Goal: Task Accomplishment & Management: Manage account settings

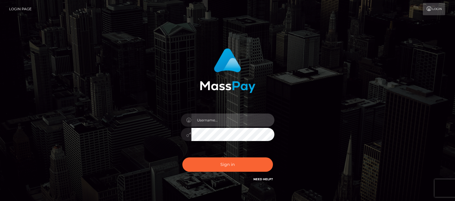
click at [200, 119] on input "text" at bounding box center [232, 119] width 83 height 13
type input "[DOMAIN_NAME]"
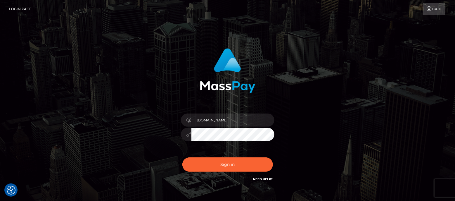
checkbox input "true"
drag, startPoint x: 212, startPoint y: 120, endPoint x: 186, endPoint y: 117, distance: 26.5
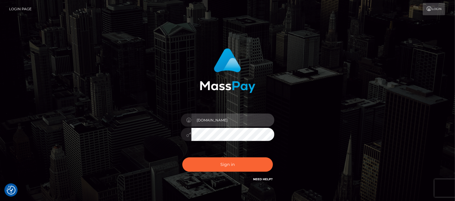
click at [186, 117] on div "[DOMAIN_NAME]" at bounding box center [227, 118] width 93 height 11
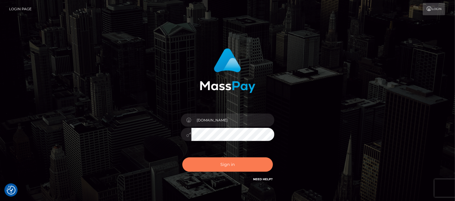
click at [228, 162] on button "Sign in" at bounding box center [227, 164] width 91 height 14
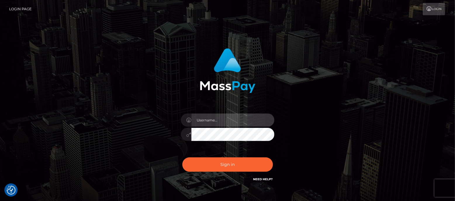
click at [215, 121] on input "text" at bounding box center [232, 119] width 83 height 13
type input "[DOMAIN_NAME]"
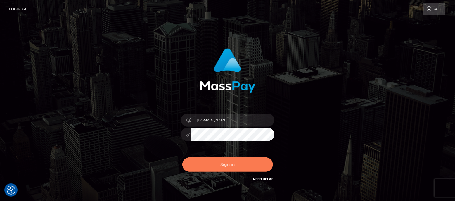
click at [225, 162] on button "Sign in" at bounding box center [227, 164] width 91 height 14
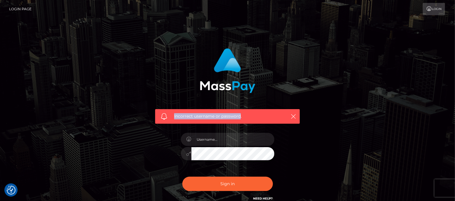
drag, startPoint x: 174, startPoint y: 115, endPoint x: 240, endPoint y: 119, distance: 67.0
click at [240, 119] on div "Incorrect username or password." at bounding box center [227, 116] width 145 height 15
copy span "Incorrect username or password"
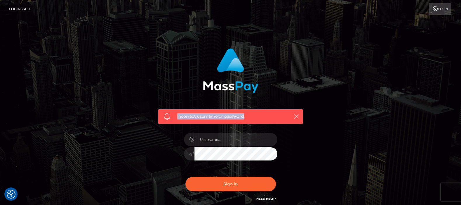
click at [295, 116] on icon "button" at bounding box center [297, 116] width 6 height 6
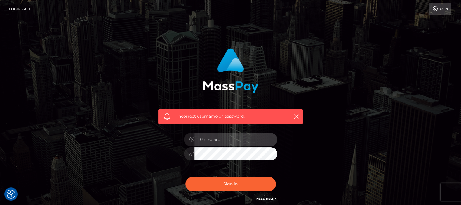
click at [220, 138] on input "text" at bounding box center [236, 139] width 83 height 13
type input "df.es"
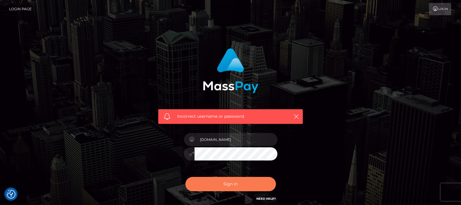
click at [230, 181] on button "Sign in" at bounding box center [231, 183] width 91 height 14
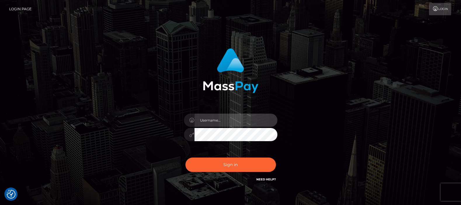
click at [224, 124] on input "text" at bounding box center [236, 119] width 83 height 13
type input "[DOMAIN_NAME]"
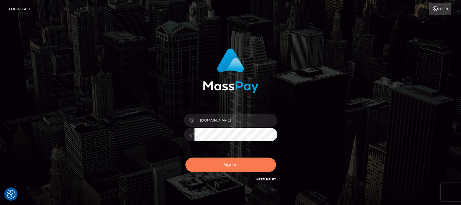
click at [237, 160] on button "Sign in" at bounding box center [231, 164] width 91 height 14
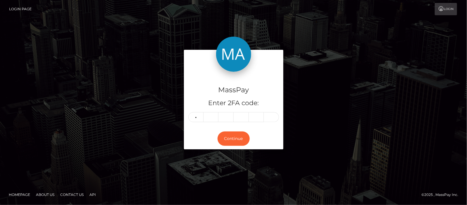
type input "1"
type input "8"
type input "3"
type input "5"
type input "8"
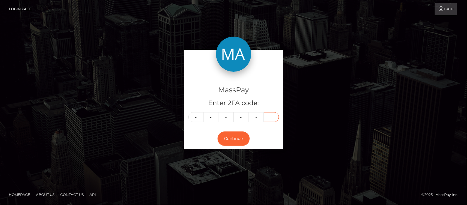
type input "7"
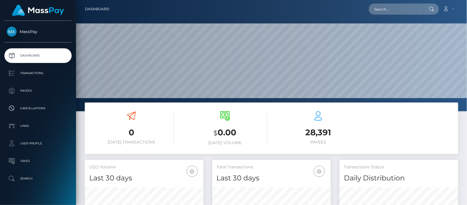
scroll to position [103, 119]
click at [22, 176] on p "Search" at bounding box center [38, 178] width 63 height 9
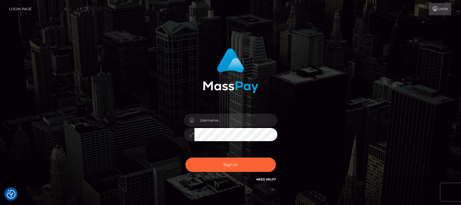
checkbox input "true"
type input "[DOMAIN_NAME]"
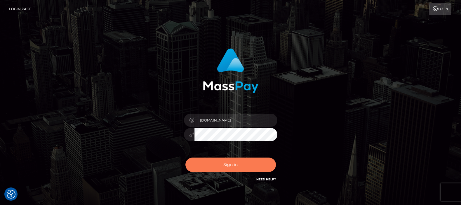
click at [235, 163] on button "Sign in" at bounding box center [231, 164] width 91 height 14
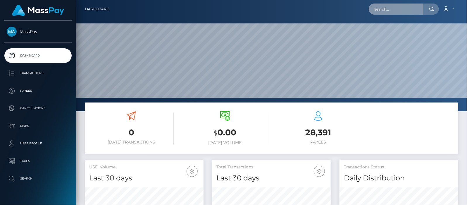
click at [392, 8] on input "text" at bounding box center [395, 9] width 55 height 11
paste input "goddessjulianne@gmail.com"
drag, startPoint x: 420, startPoint y: 7, endPoint x: 341, endPoint y: 8, distance: 79.2
click at [341, 8] on div "goddessjulianne@gmail.com Loading... Loading... Account Edit Profile" at bounding box center [286, 9] width 344 height 12
type input "goddessjulianne@gmail.com"
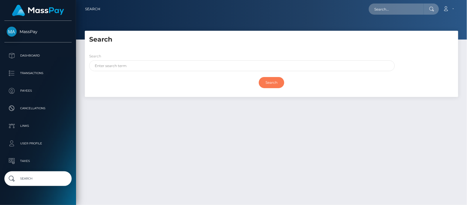
click at [267, 80] on input "Search" at bounding box center [271, 82] width 25 height 11
click at [156, 59] on div "Search" at bounding box center [241, 62] width 305 height 18
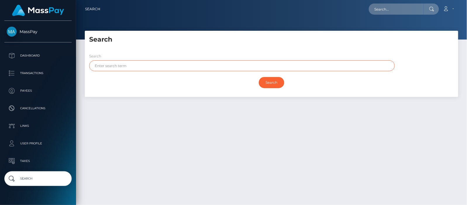
click at [152, 64] on input "text" at bounding box center [241, 65] width 305 height 11
paste input "[PERSON_NAME],"
type input "[PERSON_NAME]"
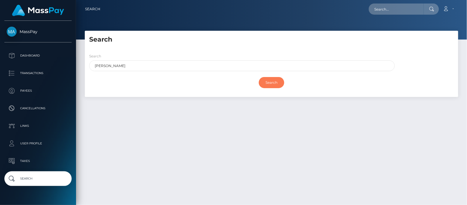
click at [272, 81] on input "Search" at bounding box center [271, 82] width 25 height 11
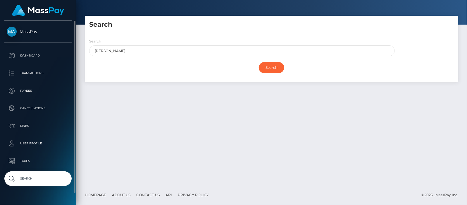
click at [30, 56] on p "Dashboard" at bounding box center [38, 55] width 63 height 9
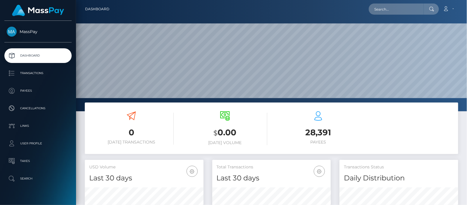
scroll to position [103, 119]
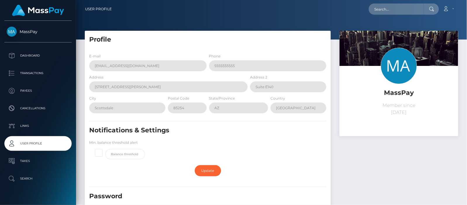
click at [30, 54] on p "Dashboard" at bounding box center [38, 55] width 63 height 9
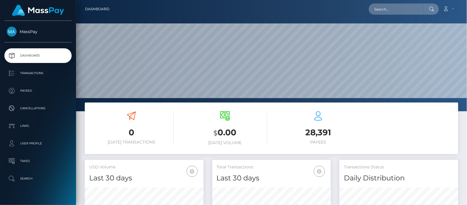
scroll to position [11, 0]
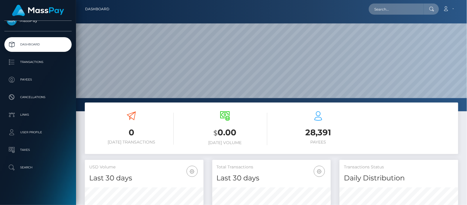
click at [26, 167] on p "Search" at bounding box center [38, 167] width 63 height 9
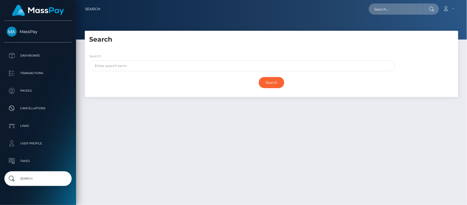
scroll to position [15, 0]
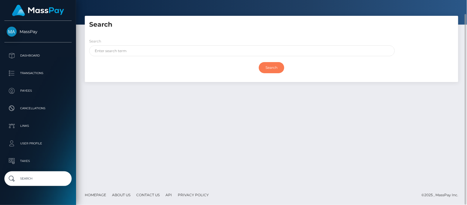
click at [270, 67] on input "Search" at bounding box center [271, 67] width 25 height 11
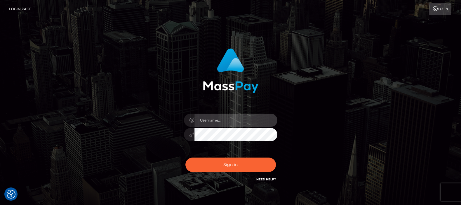
click at [220, 117] on input "text" at bounding box center [236, 119] width 83 height 13
type input "[DOMAIN_NAME]"
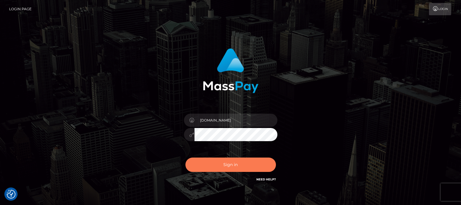
click at [225, 163] on button "Sign in" at bounding box center [231, 164] width 91 height 14
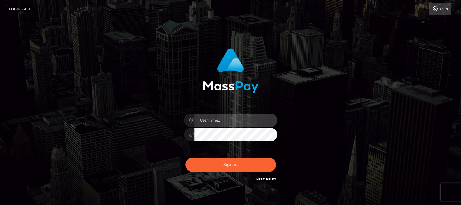
click at [242, 120] on input "text" at bounding box center [236, 119] width 83 height 13
type input "[DOMAIN_NAME]"
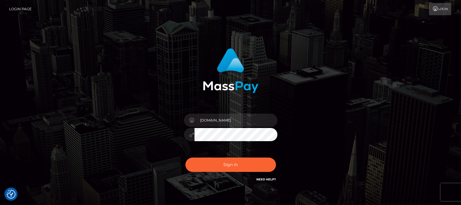
click at [169, 135] on div "df.es Sign in" at bounding box center [230, 115] width 153 height 143
click at [228, 163] on button "Sign in" at bounding box center [231, 164] width 91 height 14
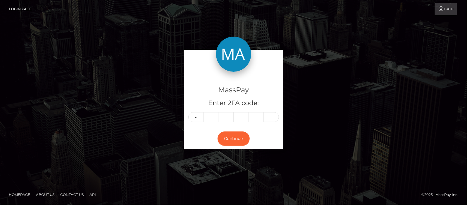
type input "1"
type input "9"
type input "8"
type input "7"
type input "4"
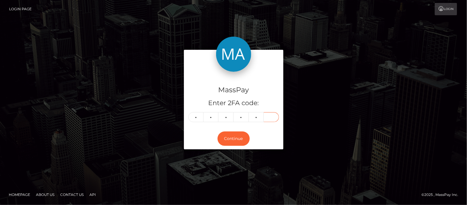
type input "7"
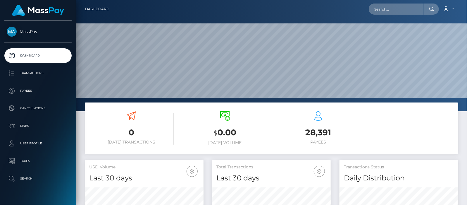
scroll to position [103, 119]
click at [30, 176] on p "Search" at bounding box center [38, 178] width 63 height 9
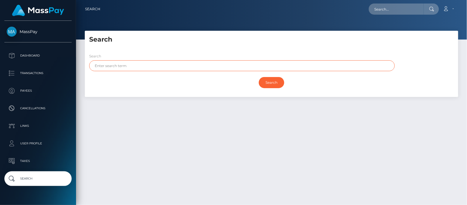
click at [176, 63] on input "text" at bounding box center [241, 65] width 305 height 11
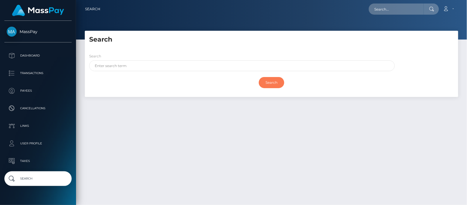
click at [267, 80] on input "Search" at bounding box center [271, 82] width 25 height 11
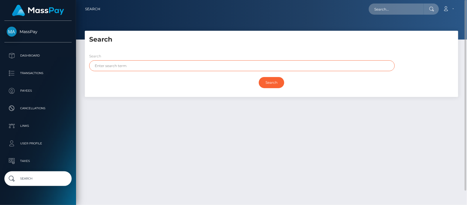
click at [134, 66] on input "text" at bounding box center [241, 65] width 305 height 11
type input "[PERSON_NAME]"
click at [259, 77] on input "Search" at bounding box center [271, 82] width 25 height 11
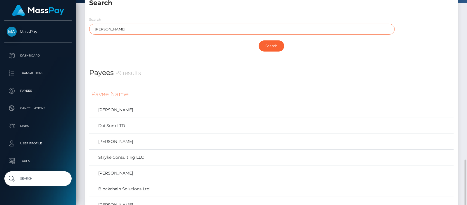
scroll to position [120, 0]
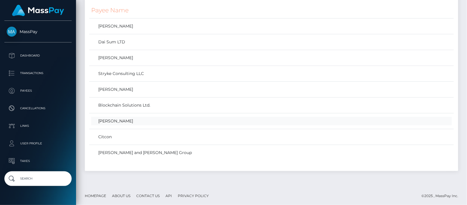
click at [117, 119] on link "David Jones" at bounding box center [271, 121] width 360 height 8
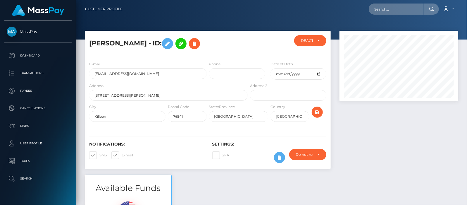
click at [30, 54] on p "Dashboard" at bounding box center [38, 55] width 63 height 9
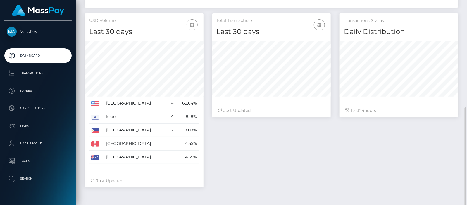
scroll to position [163, 0]
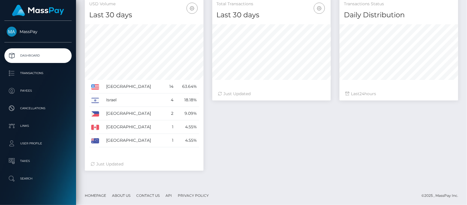
click at [26, 89] on p "Payees" at bounding box center [38, 90] width 63 height 9
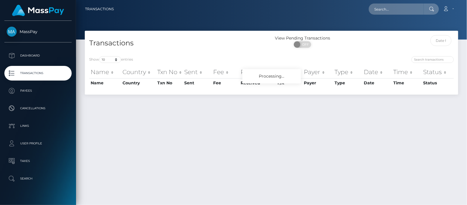
click at [34, 161] on p "Taxes" at bounding box center [38, 160] width 63 height 9
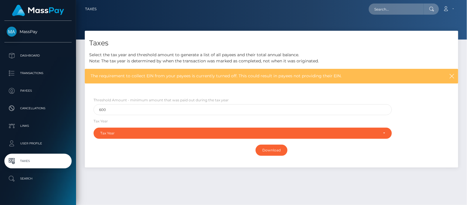
click at [28, 71] on p "Transactions" at bounding box center [38, 73] width 63 height 9
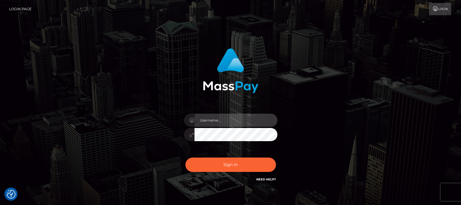
click at [220, 119] on input "text" at bounding box center [236, 119] width 83 height 13
type input "df.es"
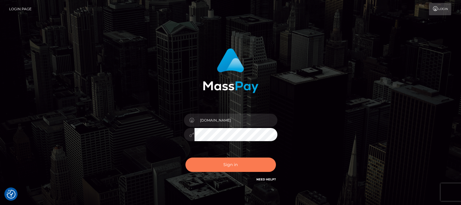
click at [230, 164] on button "Sign in" at bounding box center [231, 164] width 91 height 14
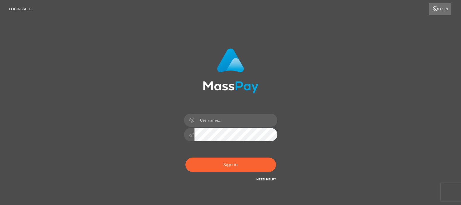
type input "df.es"
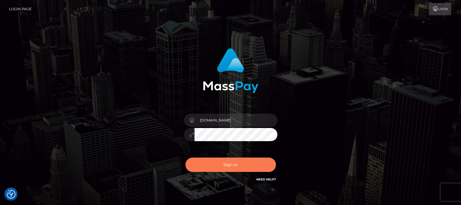
click at [226, 164] on button "Sign in" at bounding box center [231, 164] width 91 height 14
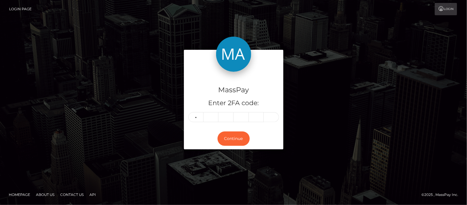
type input "3"
type input "8"
type input "4"
type input "5"
type input "4"
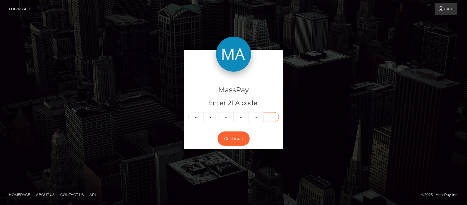
type input "7"
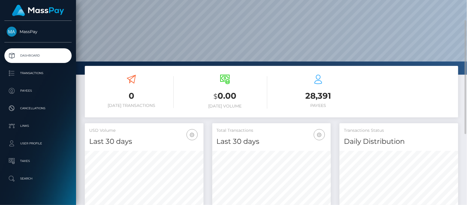
scroll to position [103, 119]
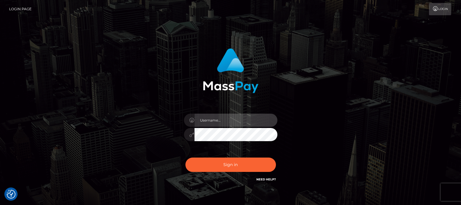
click at [215, 117] on input "text" at bounding box center [236, 119] width 83 height 13
type input "[DOMAIN_NAME]"
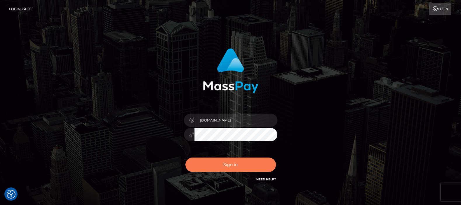
click at [229, 161] on button "Sign in" at bounding box center [231, 164] width 91 height 14
checkbox input "true"
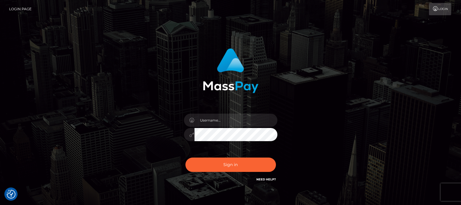
type input "df.es"
click at [225, 163] on button "Sign in" at bounding box center [231, 164] width 91 height 14
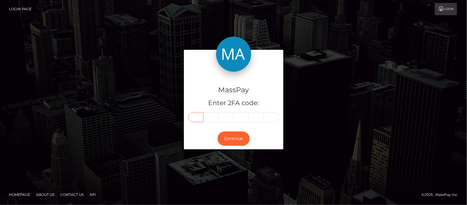
click at [200, 115] on input "text" at bounding box center [195, 117] width 15 height 10
click at [197, 112] on div "MassPay Enter 2FA code:" at bounding box center [233, 100] width 99 height 56
click at [197, 115] on input "text" at bounding box center [195, 117] width 15 height 10
type input "1"
type input "8"
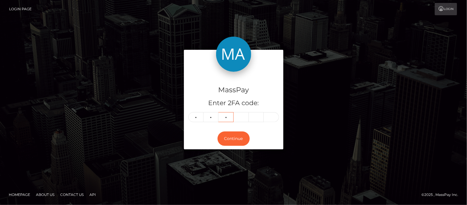
type input "7"
type input "6"
type input "2"
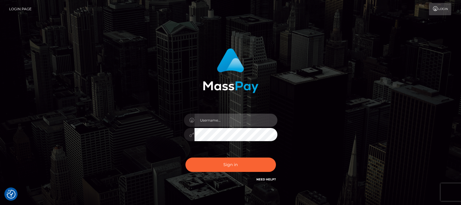
click at [215, 117] on input "text" at bounding box center [236, 119] width 83 height 13
type input "[DOMAIN_NAME]"
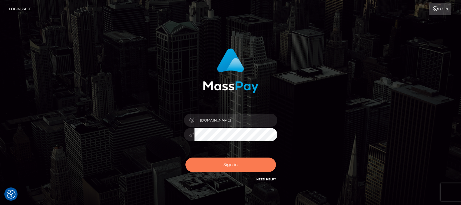
click at [228, 163] on button "Sign in" at bounding box center [231, 164] width 91 height 14
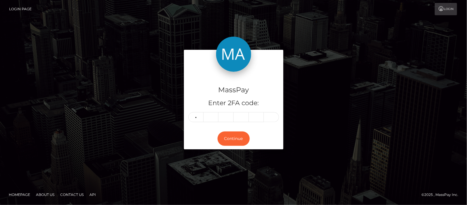
type input "7"
type input "4"
type input "6"
type input "3"
type input "9"
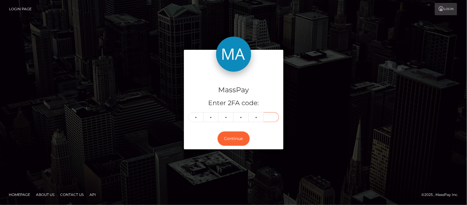
type input "8"
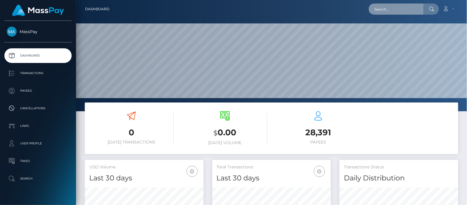
click at [417, 10] on input "text" at bounding box center [395, 9] width 55 height 11
paste input "babshormowunmi15@gmail.com"
drag, startPoint x: 376, startPoint y: 9, endPoint x: 467, endPoint y: 26, distance: 92.3
click at [466, 26] on html "MassPay Dashboard Transactions Payees Cancellations Links Taxes 0 $" at bounding box center [233, 102] width 467 height 205
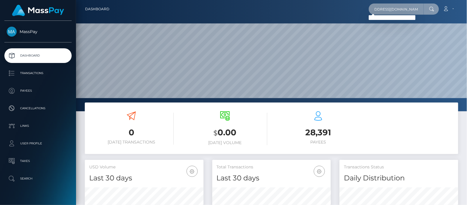
paste input "Hormowunmibabs61"
type input "Hormowunmibabs61@gmail.com"
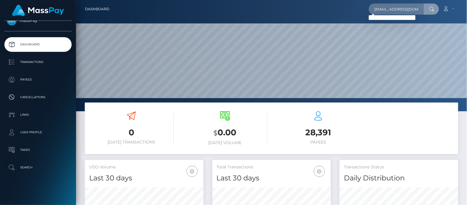
click at [40, 130] on p "User Profile" at bounding box center [38, 132] width 63 height 9
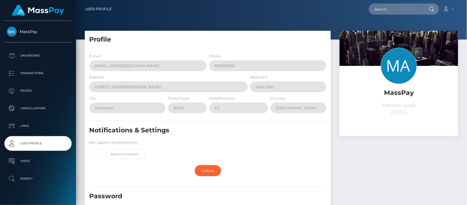
click at [413, 112] on p "Member since [DATE]" at bounding box center [399, 109] width 110 height 14
click at [400, 124] on div "MassPay Member since August 13, 2024" at bounding box center [398, 101] width 119 height 70
click at [452, 9] on link "Account" at bounding box center [447, 9] width 17 height 12
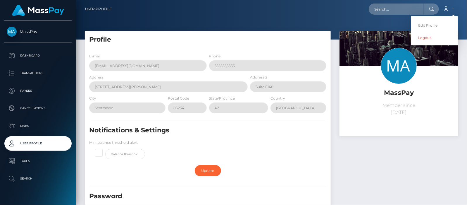
click at [38, 57] on p "Dashboard" at bounding box center [38, 55] width 63 height 9
